Goal: Information Seeking & Learning: Check status

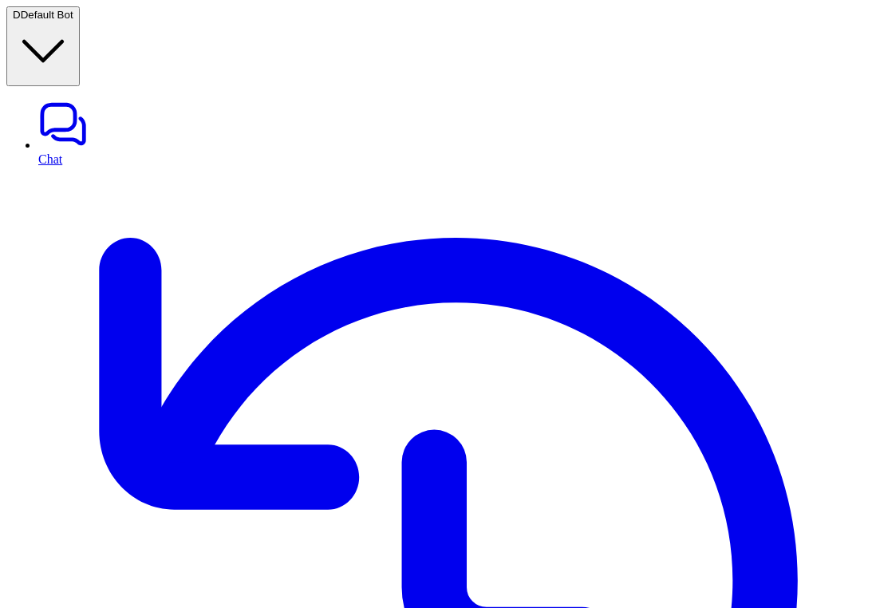
type textarea "**********"
click at [77, 167] on link "History" at bounding box center [451, 589] width 827 height 844
click at [119, 167] on link "History" at bounding box center [451, 589] width 827 height 844
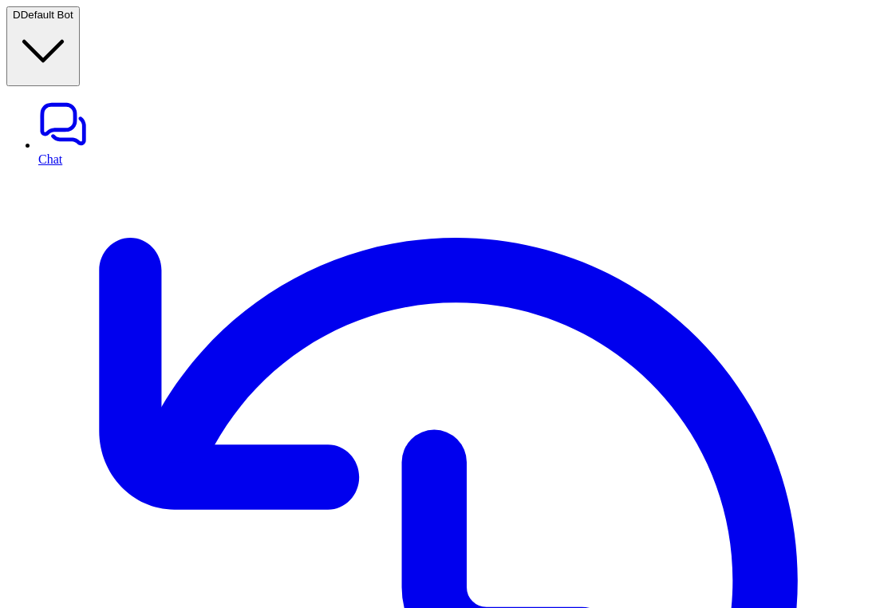
click at [86, 167] on link "History" at bounding box center [451, 589] width 827 height 844
click at [60, 167] on link "History" at bounding box center [451, 589] width 827 height 844
click at [59, 99] on link "Chat" at bounding box center [451, 132] width 827 height 67
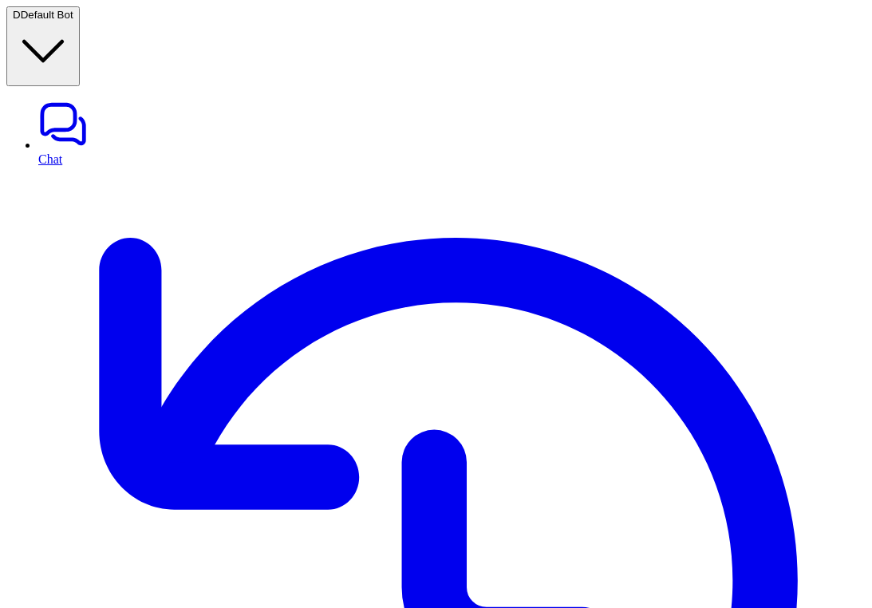
click at [93, 167] on link "History" at bounding box center [451, 589] width 827 height 844
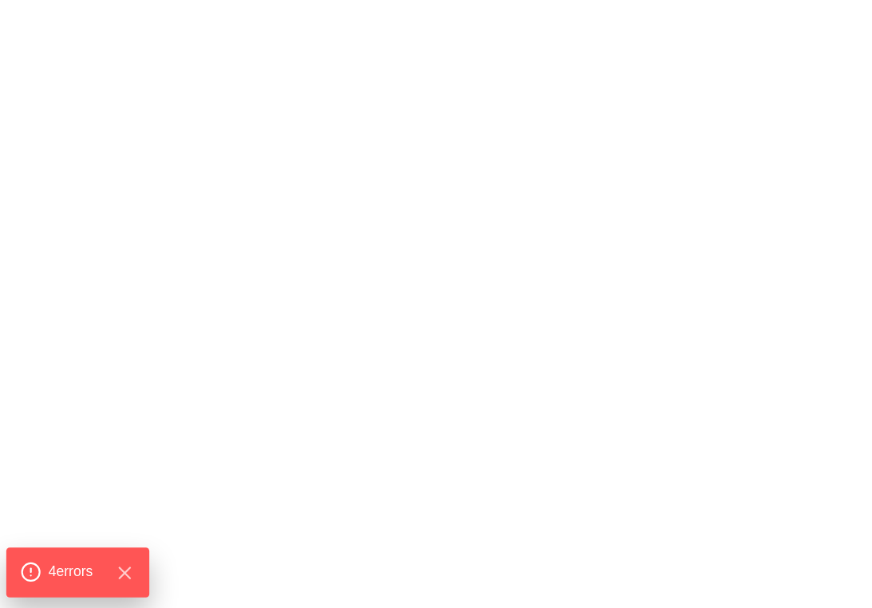
click at [66, 561] on span "4 error s" at bounding box center [71, 571] width 45 height 21
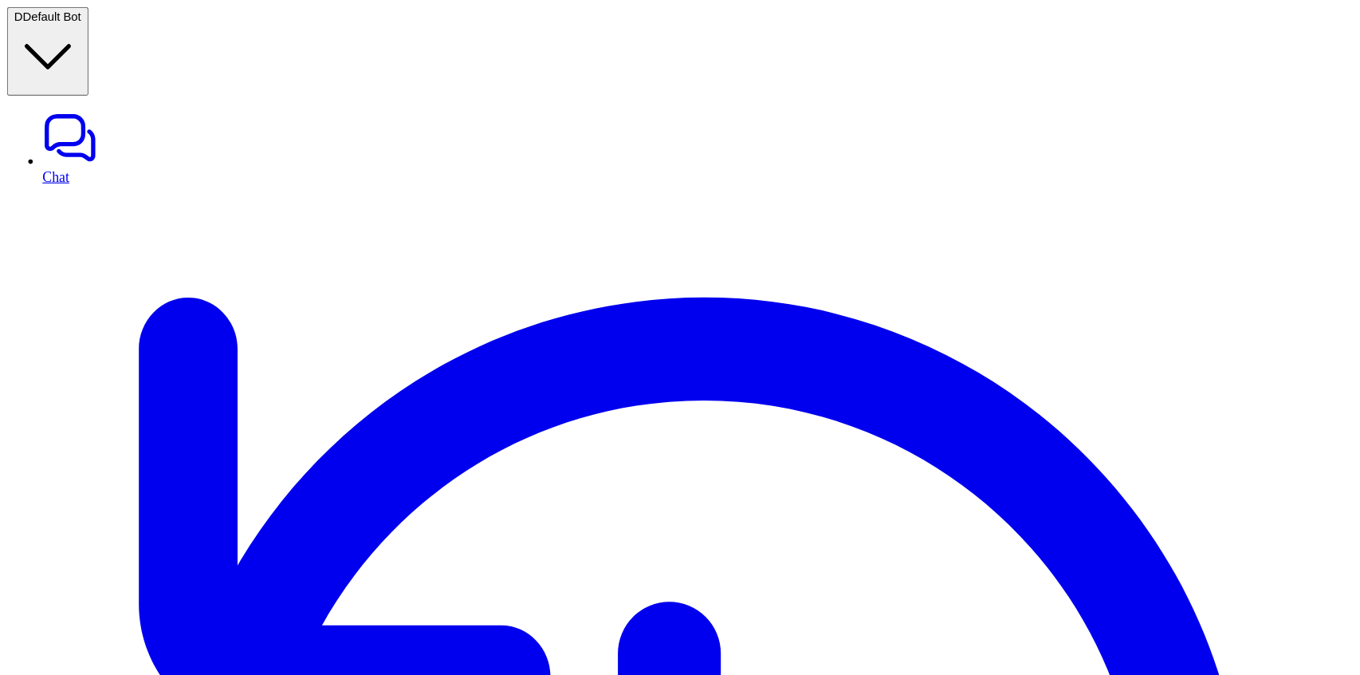
scroll to position [317, 0]
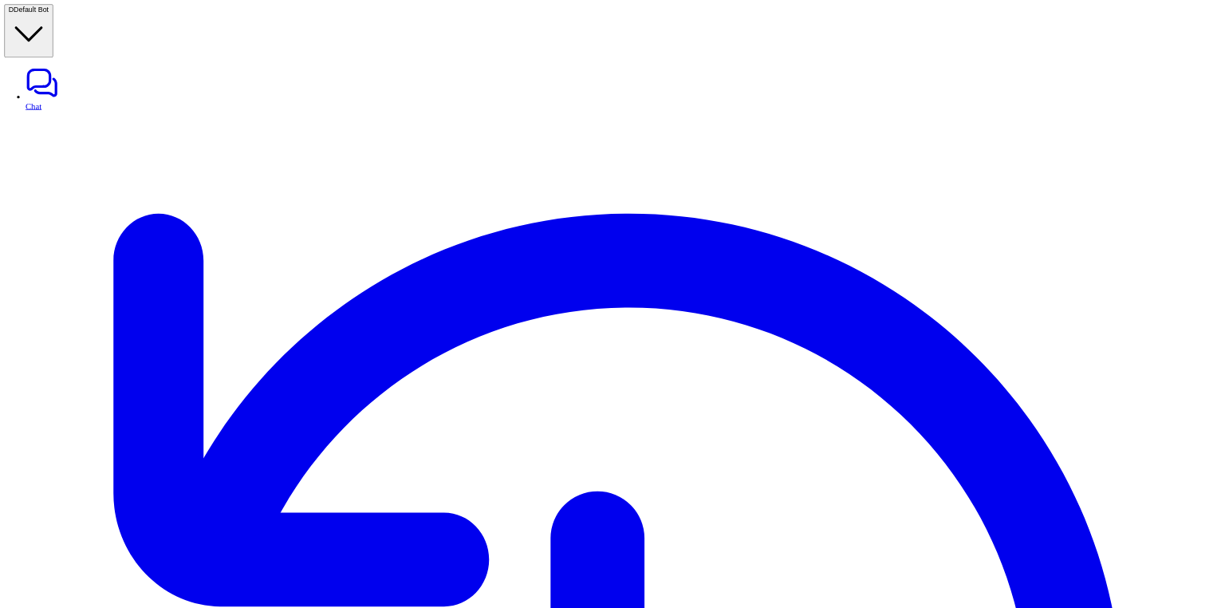
scroll to position [0, 0]
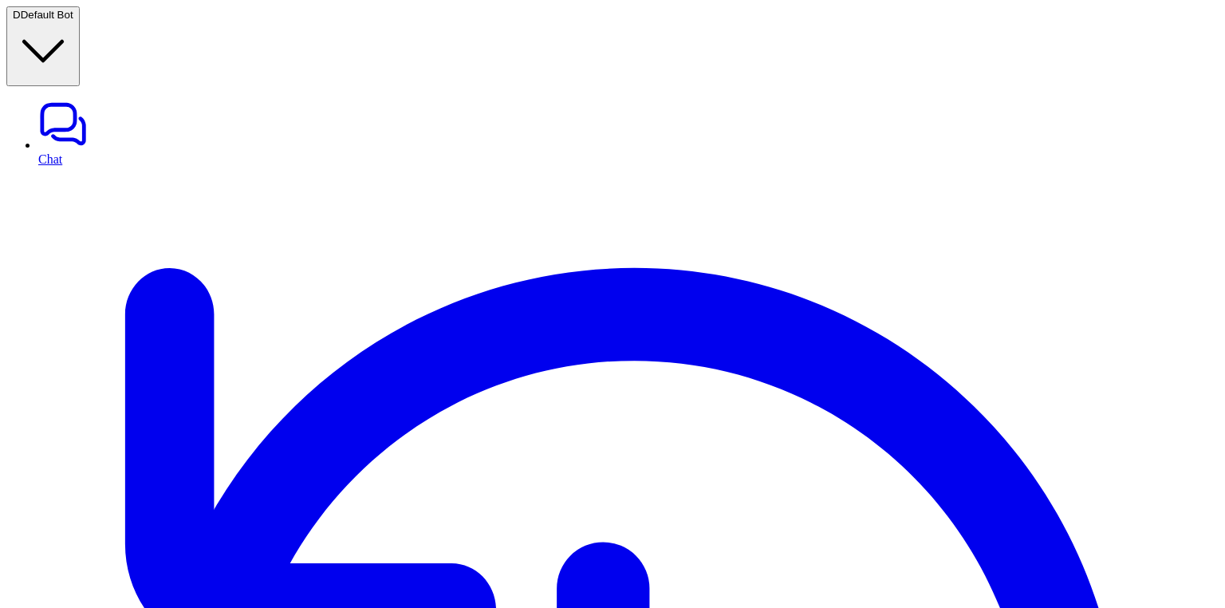
drag, startPoint x: 603, startPoint y: 250, endPoint x: 612, endPoint y: 326, distance: 77.1
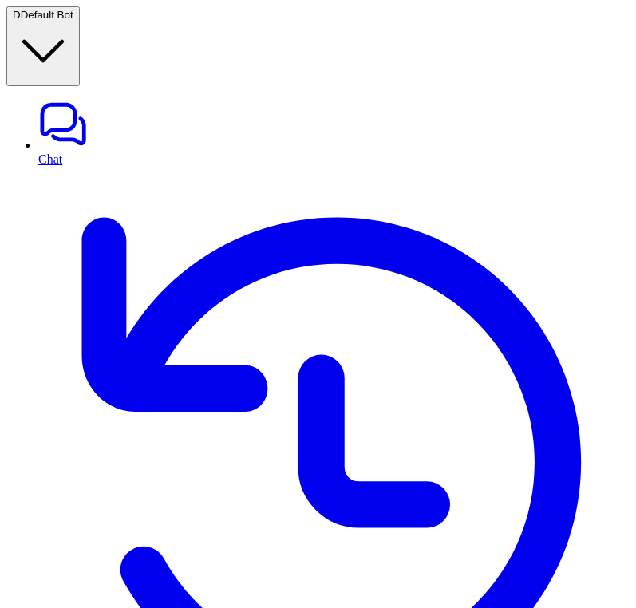
scroll to position [317, 0]
